Goal: Find contact information: Find contact information

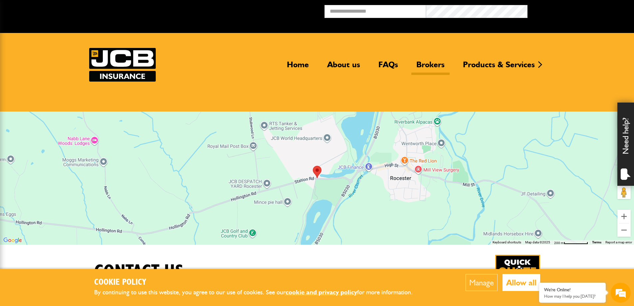
click at [436, 64] on link "Brokers" at bounding box center [430, 67] width 38 height 15
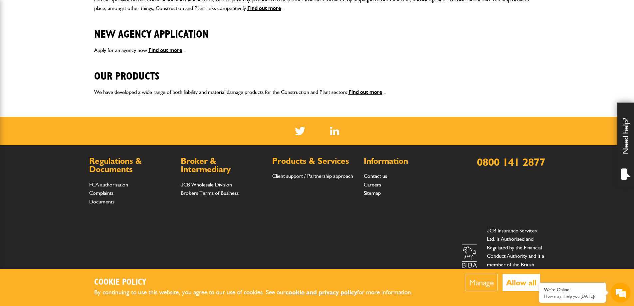
scroll to position [218, 0]
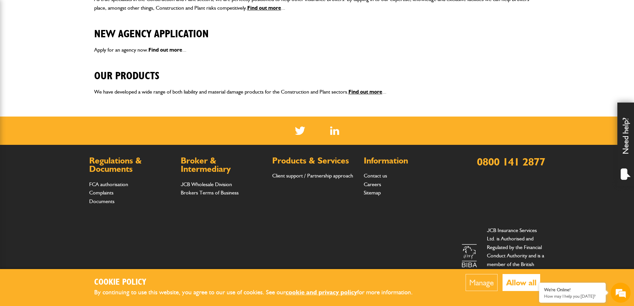
click at [169, 49] on link "Find out more" at bounding box center [165, 50] width 34 height 6
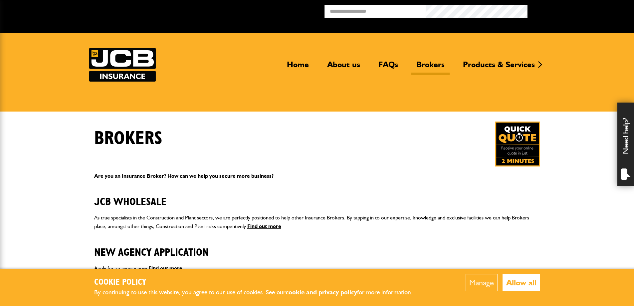
scroll to position [217, 0]
